Goal: Navigation & Orientation: Find specific page/section

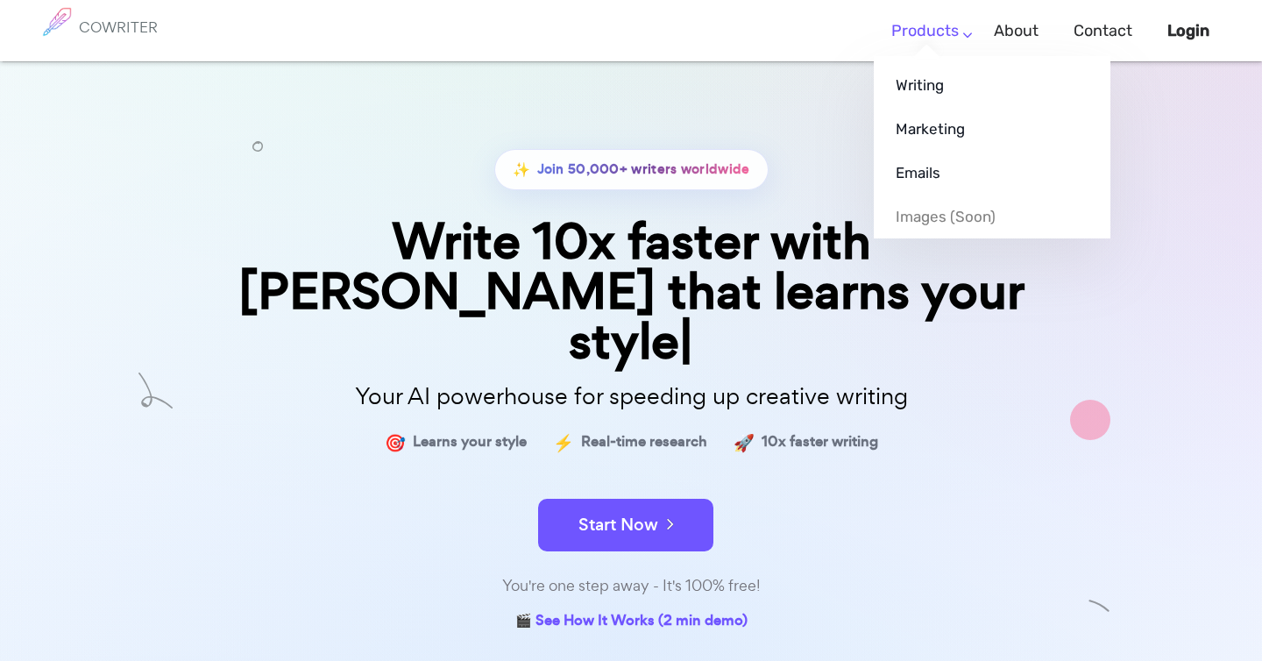
click at [926, 56] on ul "Writing Marketing Emails Images (soon)" at bounding box center [992, 147] width 237 height 182
click at [921, 81] on link "Writing" at bounding box center [992, 85] width 237 height 44
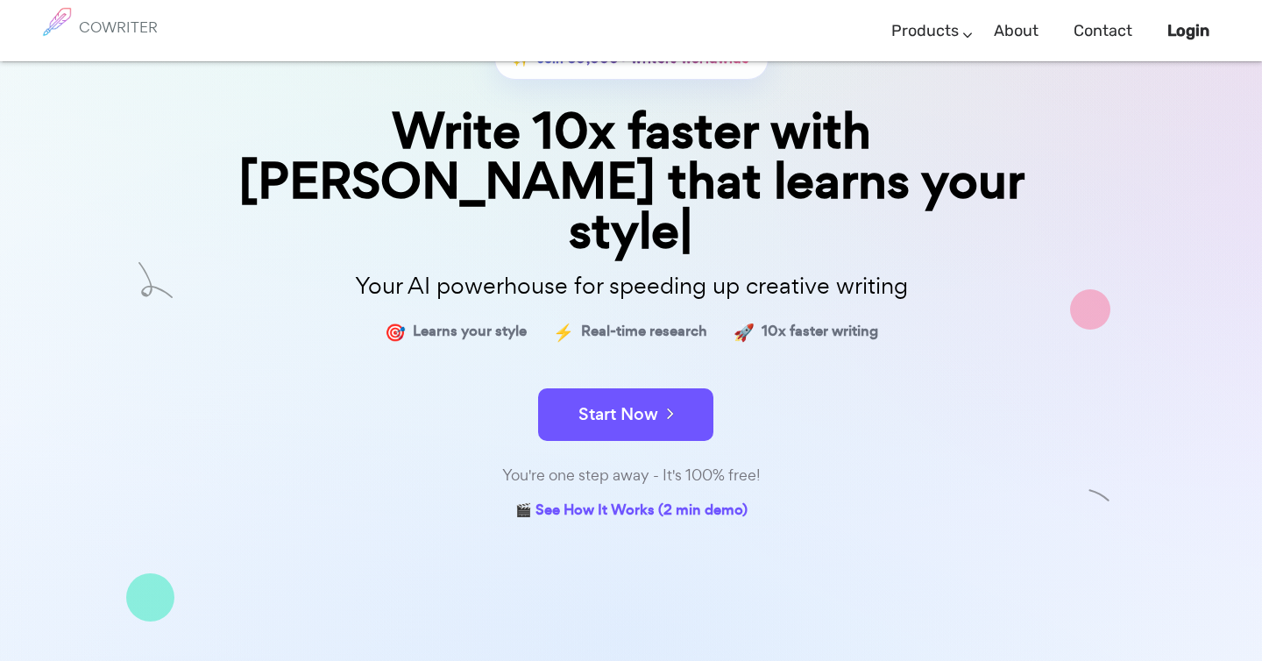
scroll to position [115, 0]
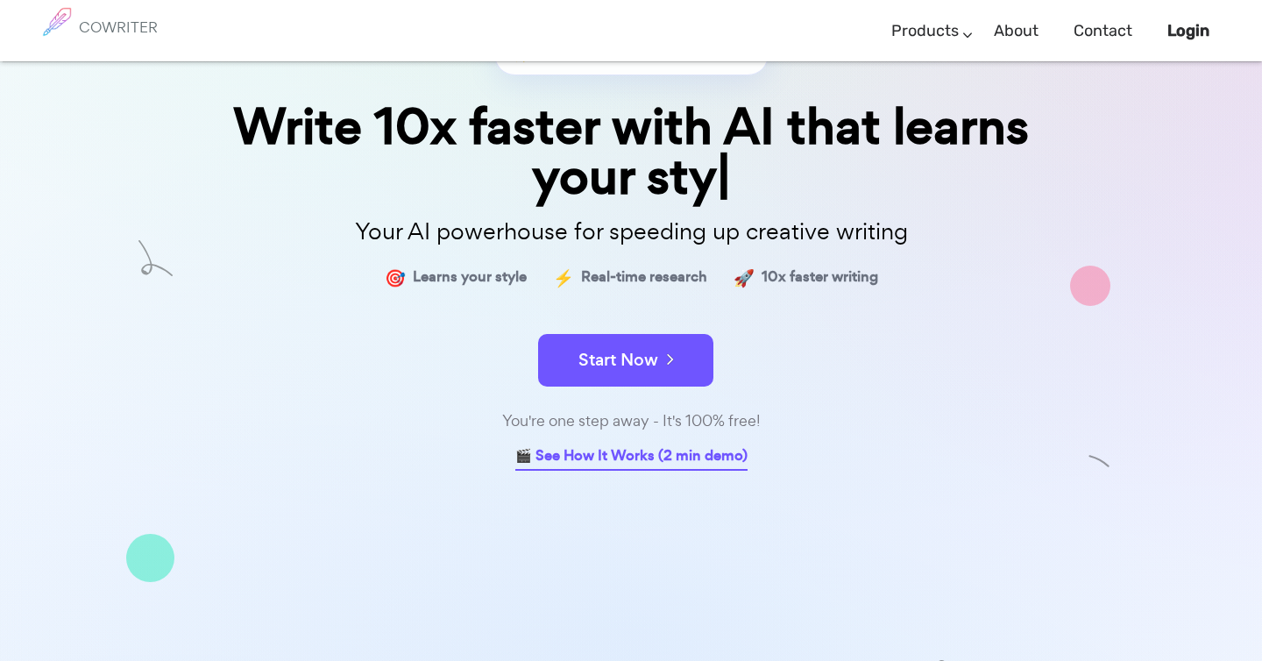
click at [689, 462] on link "🎬 See How It Works (2 min demo)" at bounding box center [631, 456] width 232 height 27
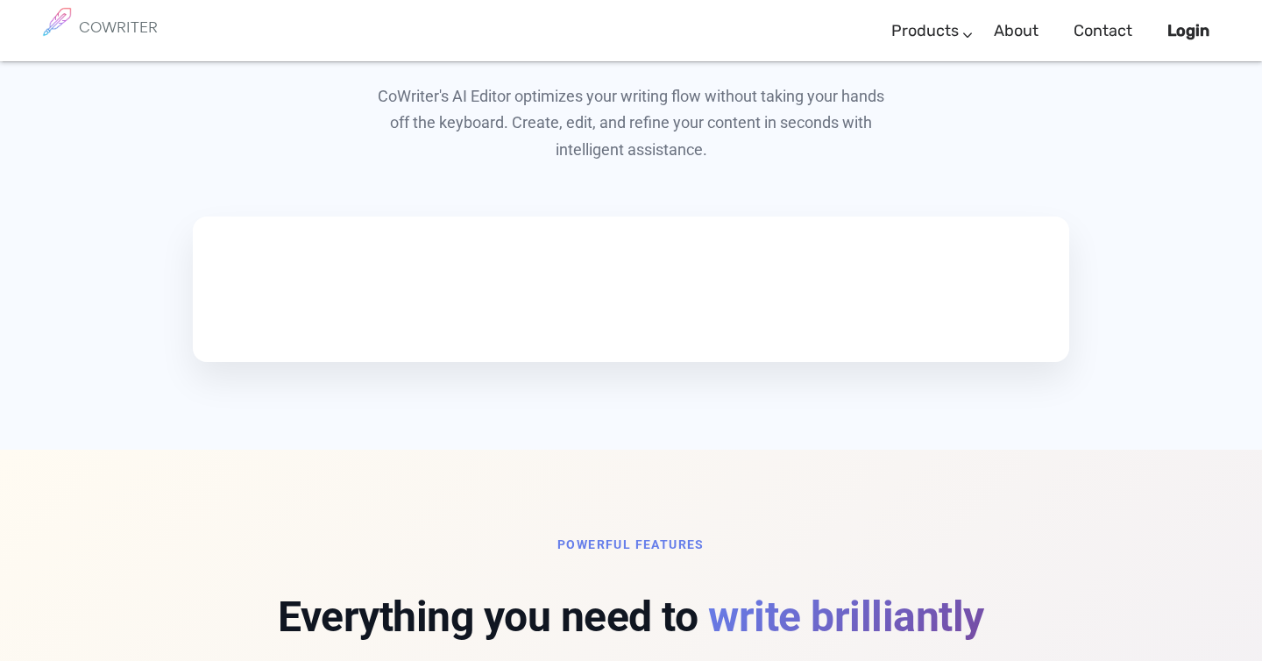
scroll to position [980, 0]
